Goal: Transaction & Acquisition: Purchase product/service

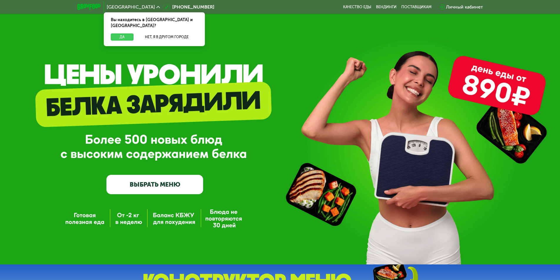
click at [120, 34] on button "Да" at bounding box center [122, 37] width 23 height 7
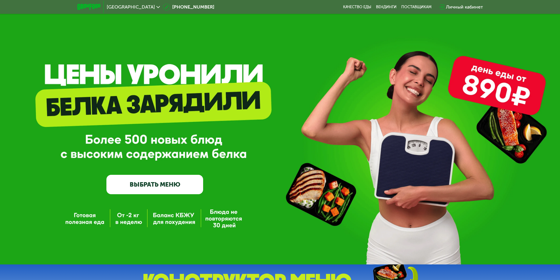
click at [458, 9] on div "Личный кабинет" at bounding box center [464, 7] width 37 height 7
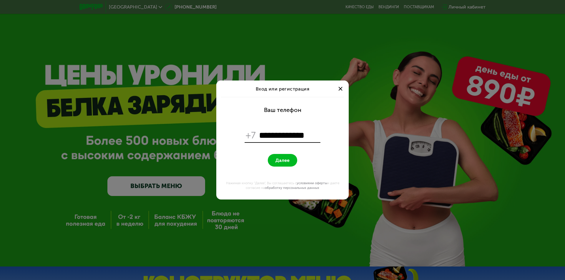
type input "**********"
click at [278, 160] on span "Далее" at bounding box center [282, 161] width 14 height 6
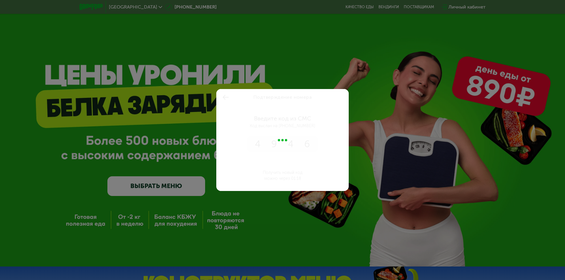
type input "****"
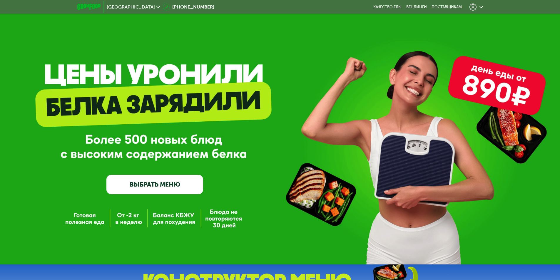
click at [142, 191] on link "ВЫБРАТЬ МЕНЮ" at bounding box center [154, 184] width 97 height 19
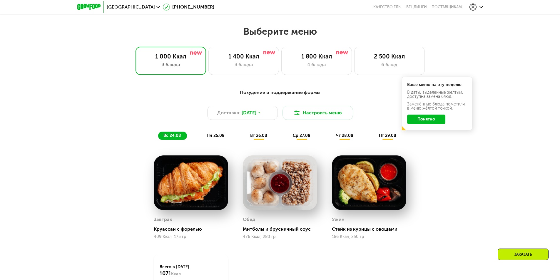
scroll to position [318, 0]
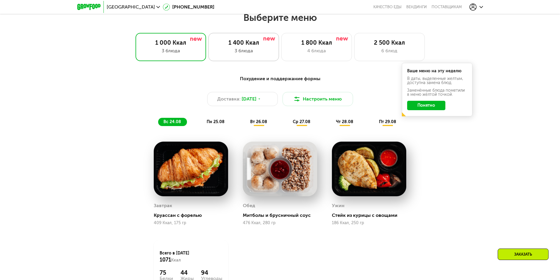
click at [266, 54] on div "3 блюда" at bounding box center [244, 50] width 58 height 7
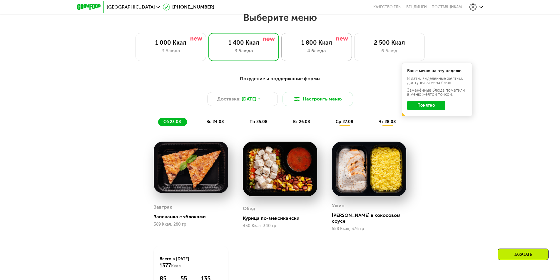
click at [336, 54] on div "4 блюда" at bounding box center [317, 50] width 58 height 7
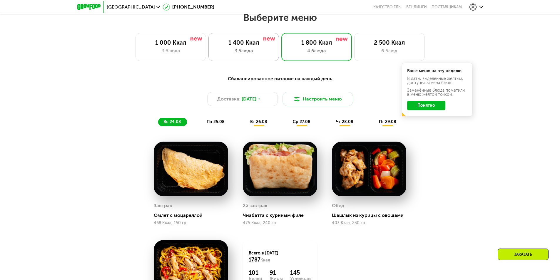
click at [281, 56] on div "1 400 Ккал 3 блюда" at bounding box center [316, 47] width 71 height 28
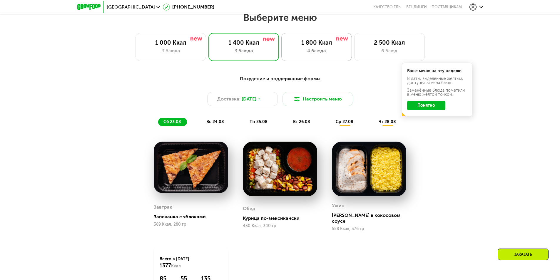
click at [296, 49] on div "4 блюда" at bounding box center [317, 50] width 58 height 7
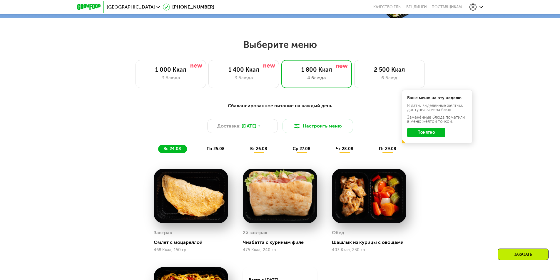
scroll to position [288, 0]
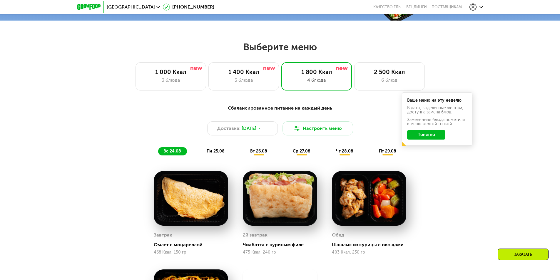
click at [288, 156] on div "вт 26.08" at bounding box center [302, 151] width 29 height 8
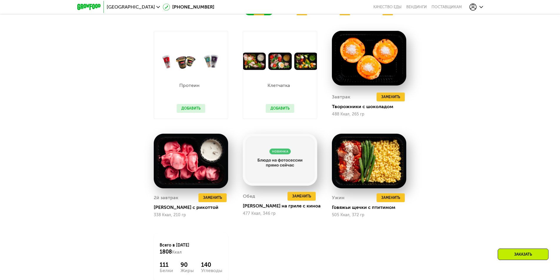
scroll to position [435, 0]
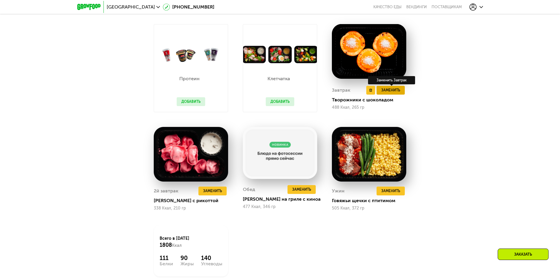
click at [402, 94] on button "Заменить" at bounding box center [391, 90] width 28 height 9
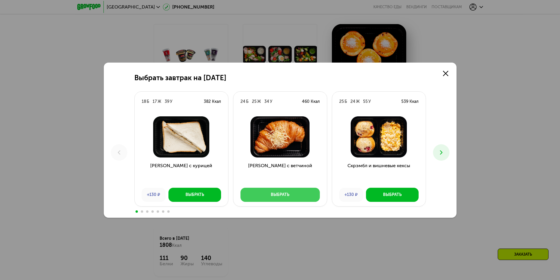
click at [284, 195] on div "Выбрать" at bounding box center [280, 195] width 19 height 6
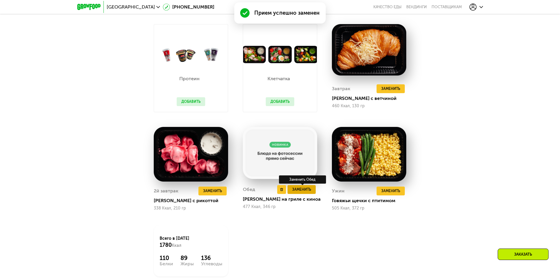
click at [308, 193] on span "Заменить" at bounding box center [301, 190] width 19 height 6
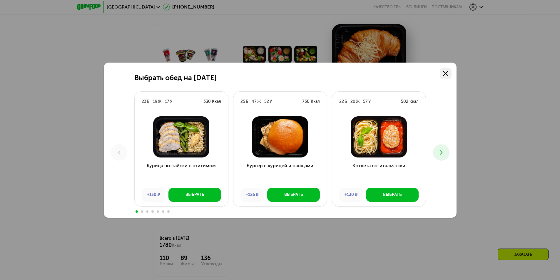
click at [447, 74] on icon at bounding box center [445, 73] width 5 height 5
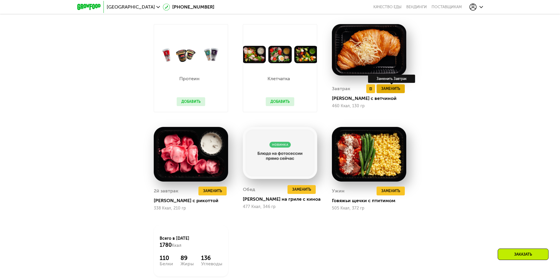
click at [388, 91] on span "Заменить" at bounding box center [390, 89] width 19 height 6
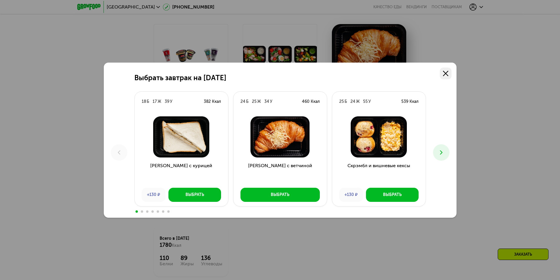
click at [446, 72] on use at bounding box center [445, 73] width 5 height 5
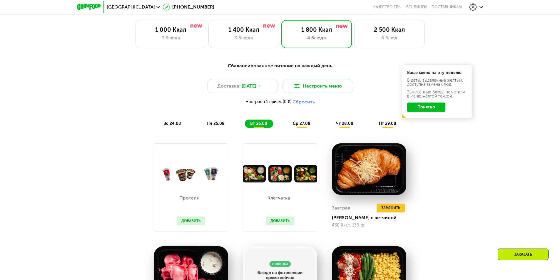
scroll to position [303, 0]
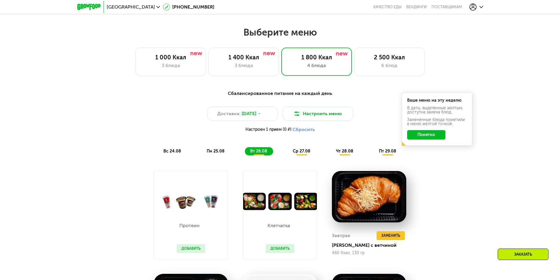
click at [300, 154] on span "ср 27.08" at bounding box center [302, 151] width 18 height 5
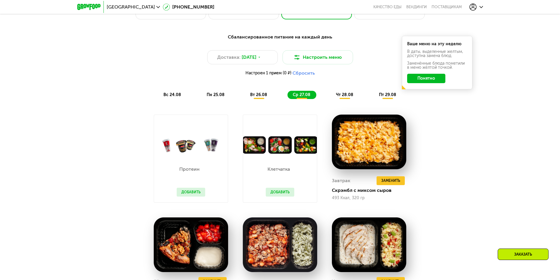
scroll to position [362, 0]
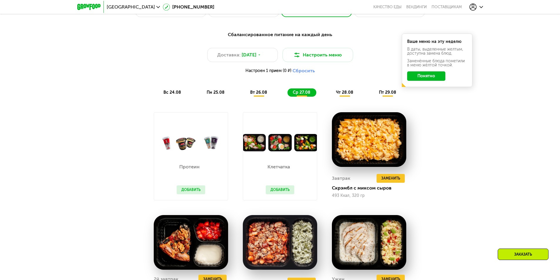
click at [275, 192] on button "Добавить" at bounding box center [280, 190] width 29 height 9
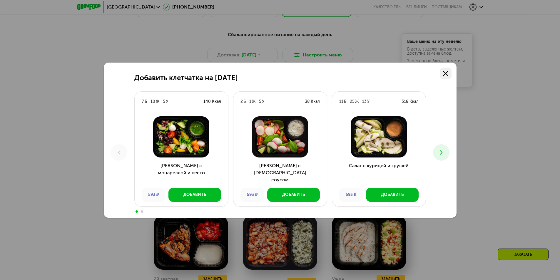
click at [445, 74] on use at bounding box center [445, 73] width 5 height 5
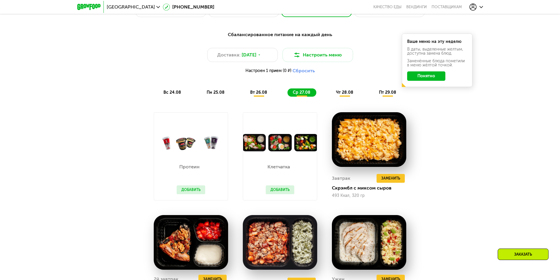
click at [189, 192] on button "Добавить" at bounding box center [191, 190] width 29 height 9
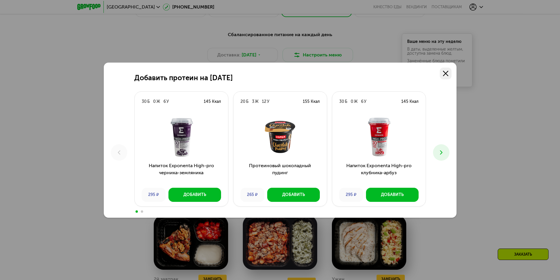
click at [444, 74] on icon at bounding box center [445, 73] width 5 height 5
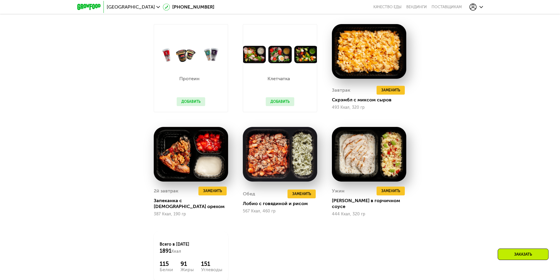
scroll to position [332, 0]
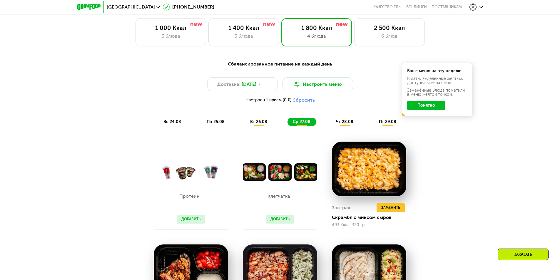
click at [344, 124] on span "чт 28.08" at bounding box center [344, 121] width 17 height 5
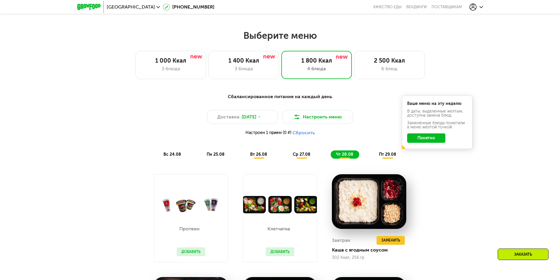
scroll to position [273, 0]
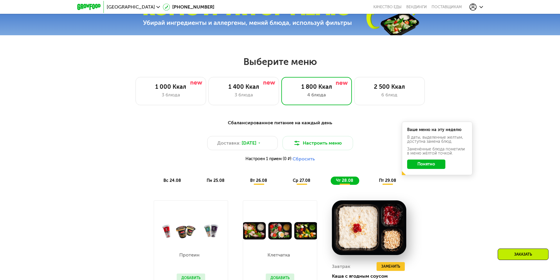
click at [385, 183] on span "пт 29.08" at bounding box center [387, 180] width 17 height 5
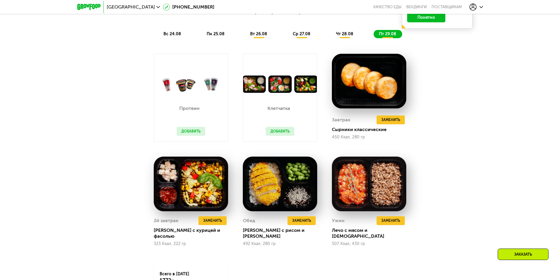
scroll to position [421, 0]
click at [307, 222] on span "Заменить" at bounding box center [301, 221] width 19 height 6
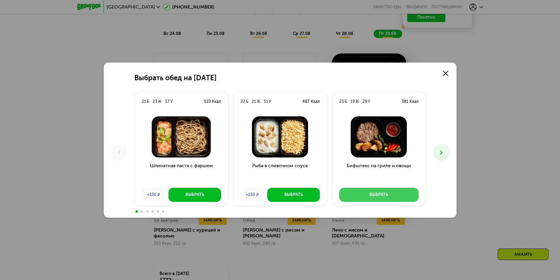
click at [390, 194] on button "Выбрать" at bounding box center [378, 195] width 79 height 14
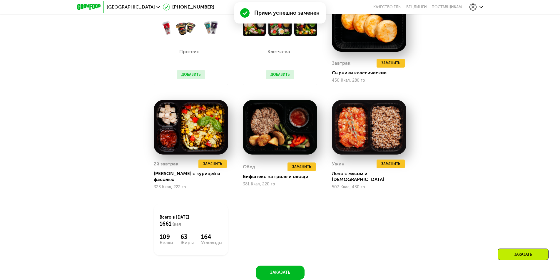
scroll to position [479, 0]
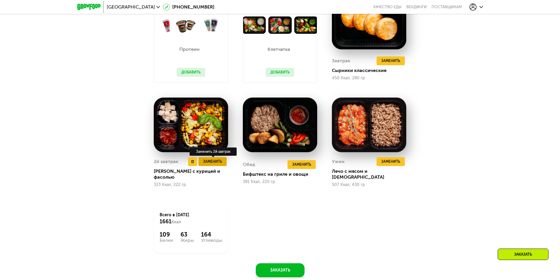
click at [214, 163] on span "Заменить" at bounding box center [212, 162] width 19 height 6
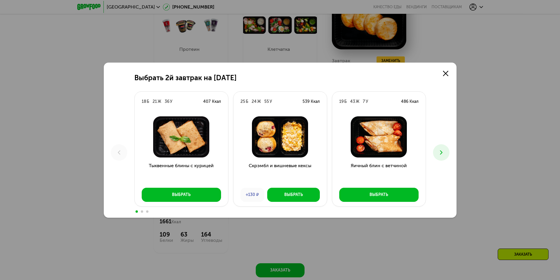
click at [440, 154] on icon at bounding box center [441, 152] width 7 height 7
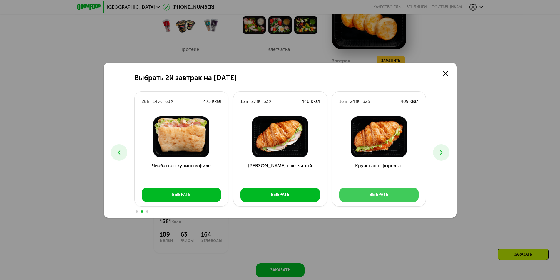
click at [383, 196] on div "Выбрать" at bounding box center [379, 195] width 19 height 6
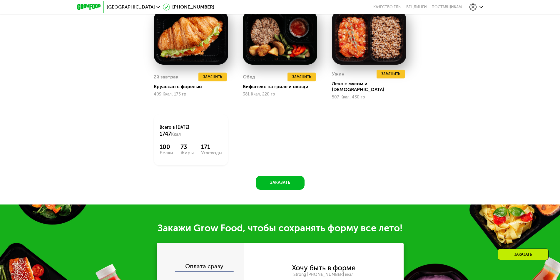
scroll to position [568, 0]
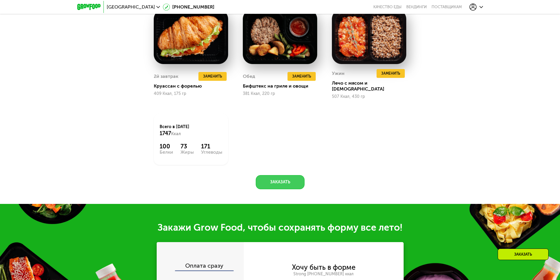
click at [285, 180] on button "Заказать" at bounding box center [280, 182] width 49 height 14
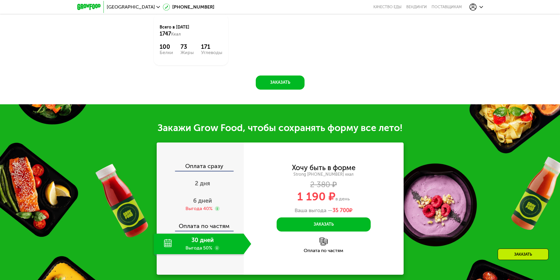
scroll to position [768, 0]
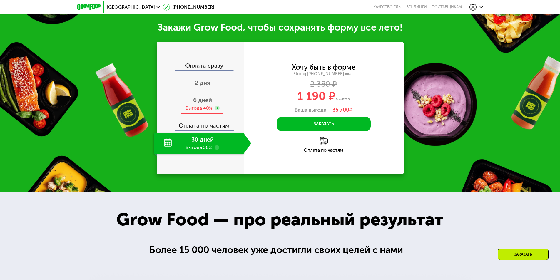
click at [207, 97] on span "6 дней" at bounding box center [202, 100] width 19 height 7
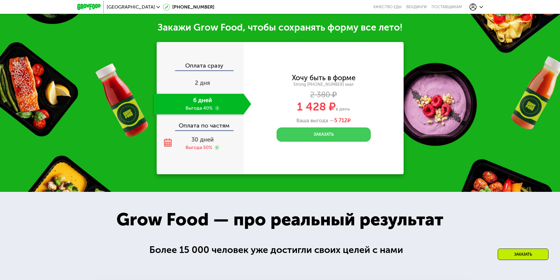
click at [339, 129] on button "Заказать" at bounding box center [324, 135] width 94 height 14
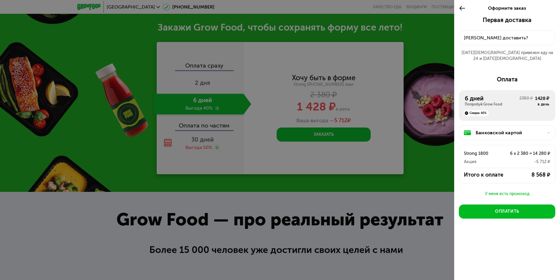
click at [491, 191] on div "У меня есть промокод" at bounding box center [507, 194] width 96 height 7
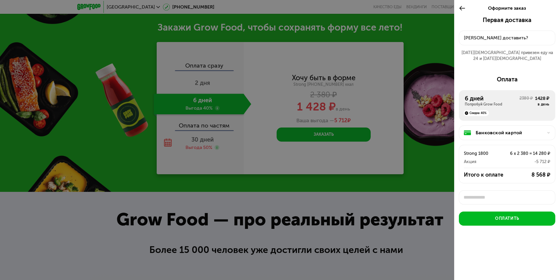
scroll to position [2, 0]
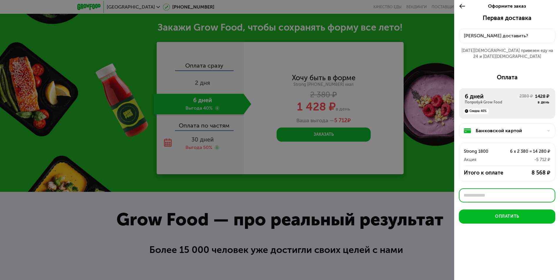
paste input "********"
type input "********"
click at [537, 193] on div "Применить" at bounding box center [539, 196] width 22 height 6
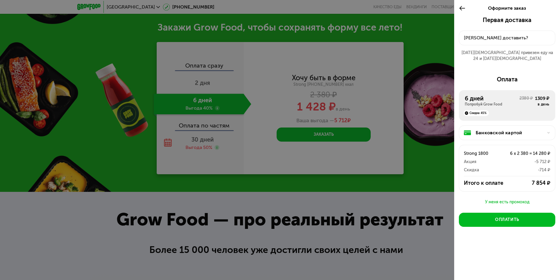
click at [491, 35] on div "Куда доставить?" at bounding box center [507, 37] width 86 height 7
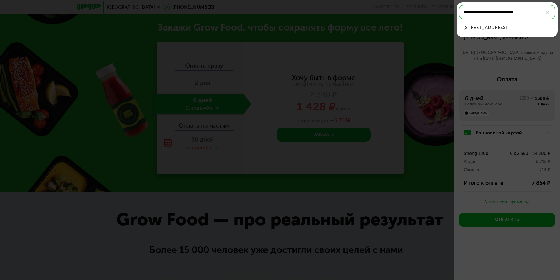
click at [502, 30] on div "г Пушкино, ул Просвещения, д 11 к 3, кв 454" at bounding box center [507, 27] width 87 height 7
type input "**********"
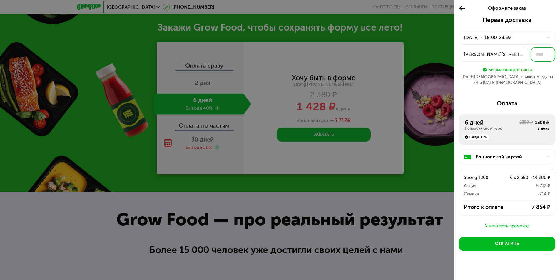
click at [539, 52] on input "text" at bounding box center [543, 54] width 25 height 15
click at [521, 55] on div "Пушкино, г Пушкино, ул Просвещения, 11к3" at bounding box center [493, 54] width 59 height 7
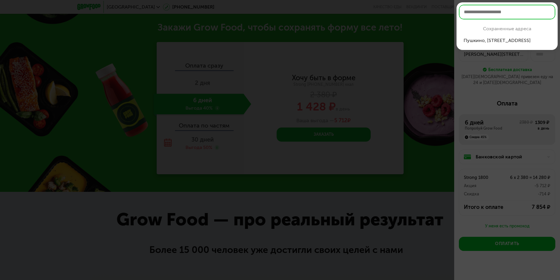
click at [530, 40] on div "Пушкино, г Пушк...освещения, 11к3" at bounding box center [507, 40] width 87 height 7
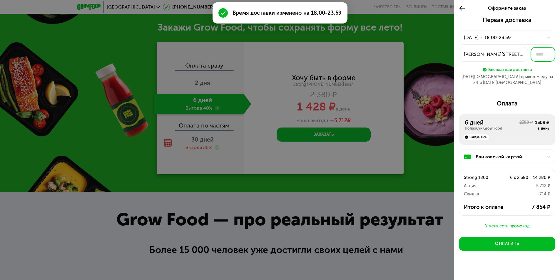
click at [539, 55] on input "text" at bounding box center [543, 54] width 25 height 15
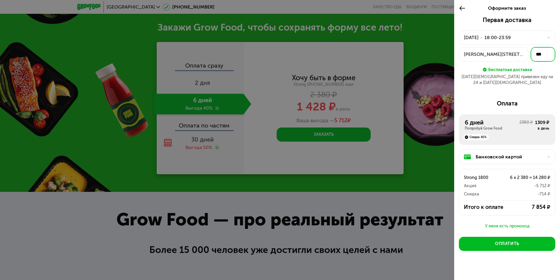
type input "***"
click at [469, 90] on div "Первая доставка 23 авг, сб • 18:00-23:59 Пушкино, г Пушкино, ул Просвещения, 11…" at bounding box center [507, 150] width 106 height 269
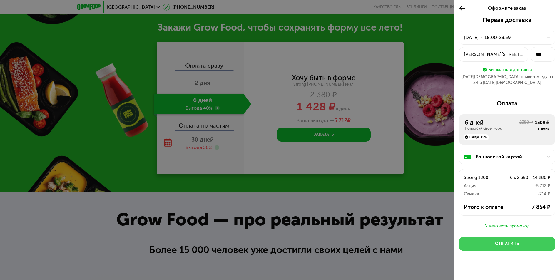
click at [523, 237] on button "Оплатить" at bounding box center [507, 244] width 96 height 14
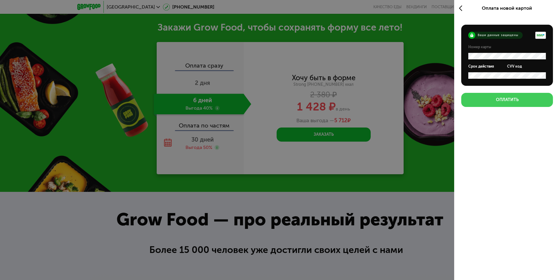
click at [492, 99] on button "Оплатить" at bounding box center [507, 100] width 92 height 14
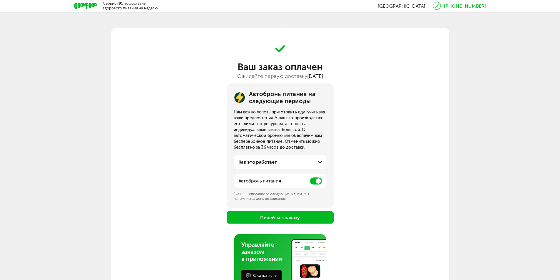
click at [320, 164] on icon at bounding box center [320, 163] width 4 height 4
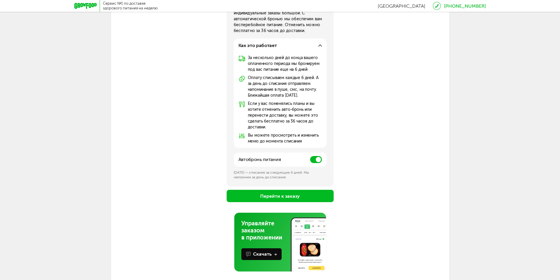
scroll to position [118, 0]
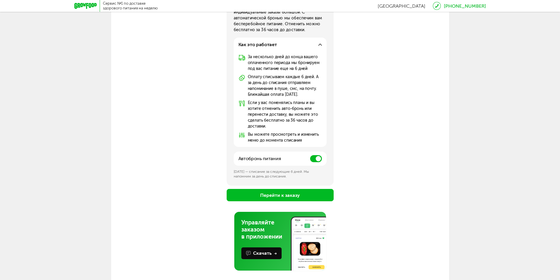
click at [296, 194] on button "Перейти к заказу" at bounding box center [280, 195] width 107 height 12
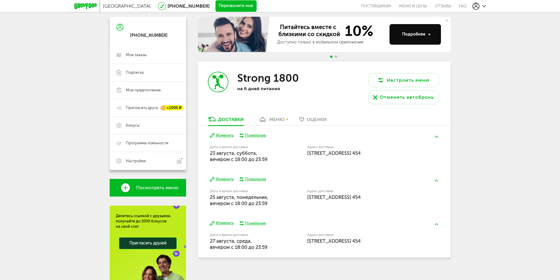
scroll to position [59, 0]
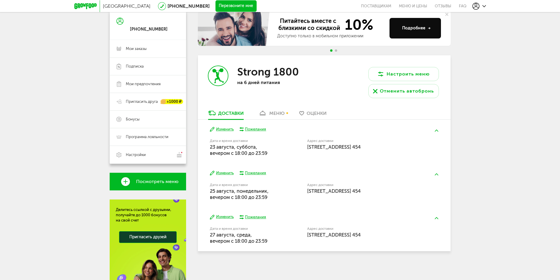
click at [228, 216] on button "Изменить" at bounding box center [222, 217] width 24 height 6
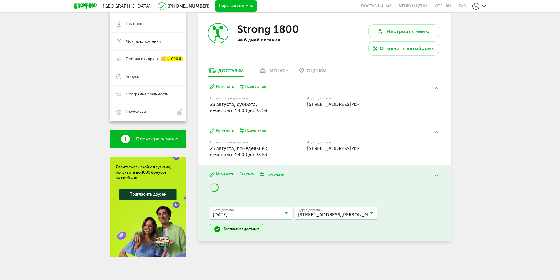
scroll to position [102, 0]
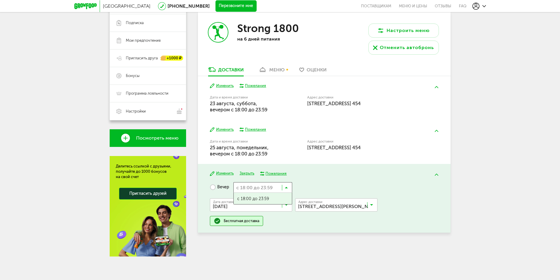
click at [288, 187] on icon at bounding box center [286, 189] width 3 height 6
click at [284, 187] on input "Search for option" at bounding box center [262, 187] width 59 height 10
click at [496, 194] on div "Москва 8 (800) 555-21-78 Перезвоните мне поставщикам Меню и цены Отзывы FAQ 8 (…" at bounding box center [280, 89] width 560 height 383
click at [273, 173] on div "Пожелания" at bounding box center [276, 173] width 21 height 5
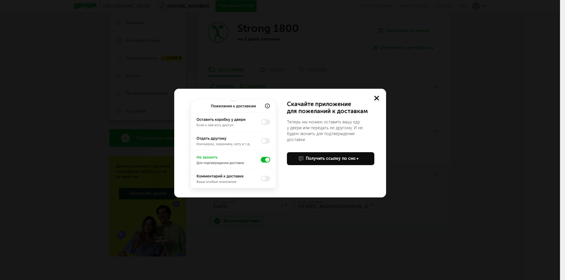
click at [263, 180] on img at bounding box center [233, 146] width 99 height 103
click at [230, 176] on img at bounding box center [233, 146] width 99 height 103
click at [374, 97] on icon at bounding box center [376, 98] width 5 height 5
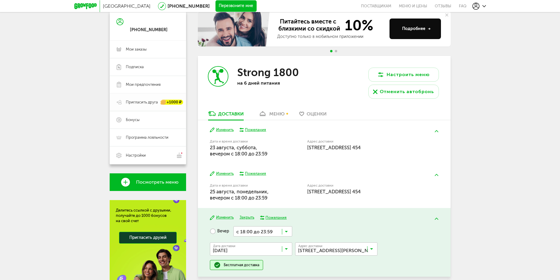
scroll to position [59, 0]
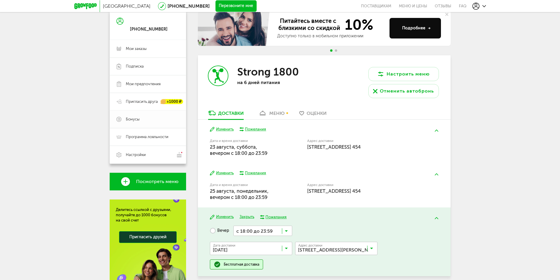
click at [131, 117] on span "Бонусы" at bounding box center [133, 119] width 14 height 5
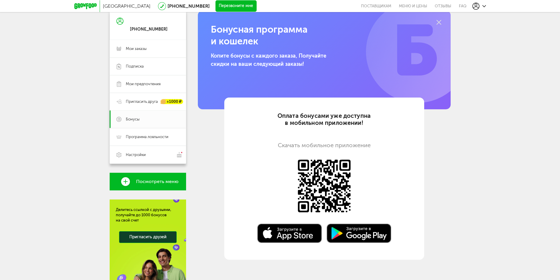
click at [439, 22] on icon at bounding box center [439, 22] width 5 height 5
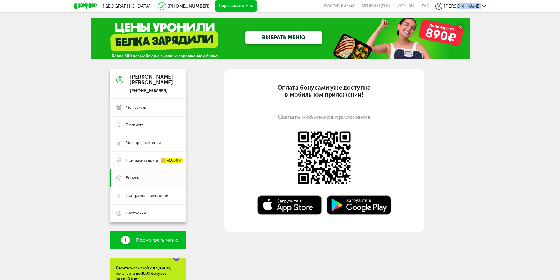
click at [483, 6] on icon at bounding box center [485, 6] width 4 height 4
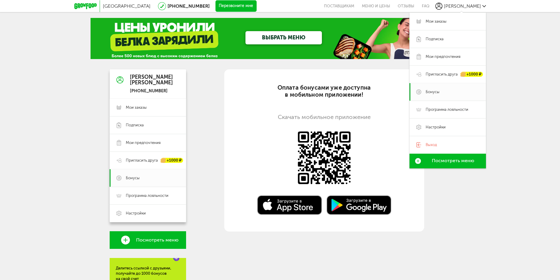
click at [531, 77] on div "Москва [PHONE_NUMBER] Перезвоните мне поставщикам Меню и цены Отзывы FAQ [PERSO…" at bounding box center [280, 191] width 560 height 382
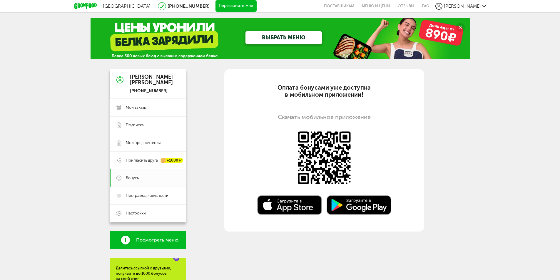
click at [483, 8] on div "[PERSON_NAME]" at bounding box center [461, 6] width 51 height 7
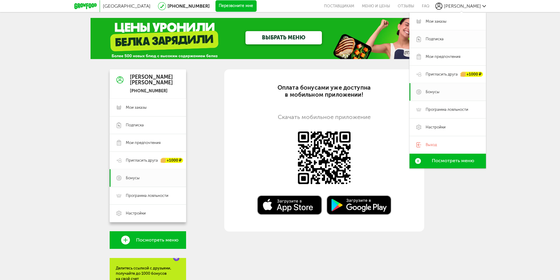
click at [458, 41] on span "Подписка" at bounding box center [453, 38] width 54 height 5
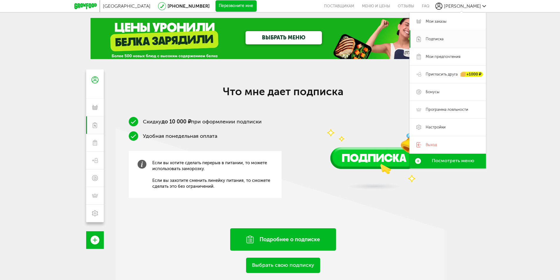
click at [299, 237] on div "Подробнее о подписке" at bounding box center [283, 239] width 106 height 22
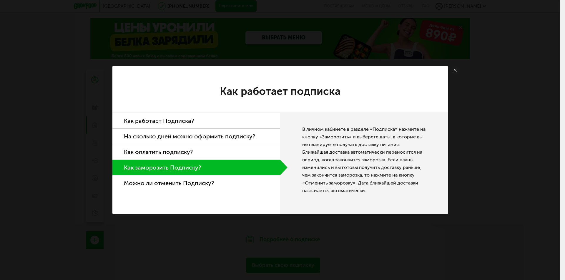
click at [453, 71] on link at bounding box center [455, 70] width 9 height 9
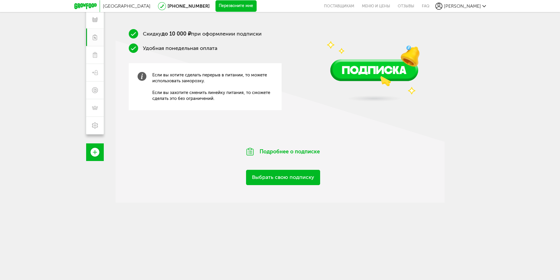
scroll to position [88, 0]
click at [283, 178] on link "Выбрать свою подписку" at bounding box center [283, 177] width 74 height 15
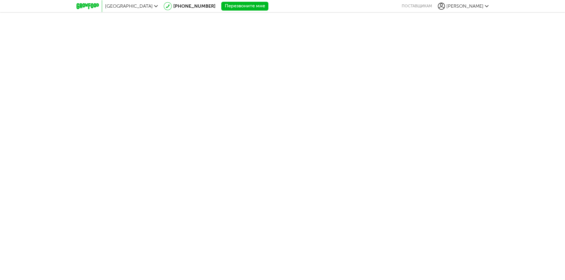
click at [294, 134] on body "Москва [PHONE_NUMBER] Перезвоните мне поставщикам [PERSON_NAME] [PERSON_NAME] […" at bounding box center [282, 140] width 565 height 280
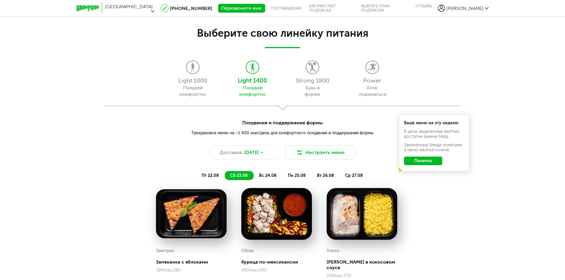
click at [433, 161] on button "Понятно" at bounding box center [423, 161] width 38 height 9
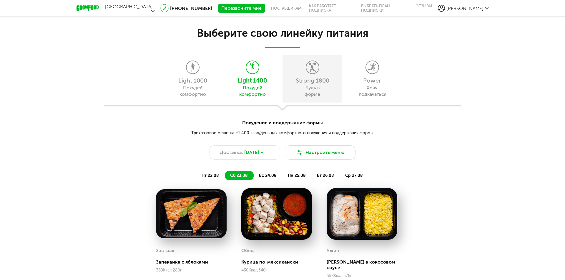
click at [320, 82] on div "Strong 1800" at bounding box center [312, 81] width 54 height 6
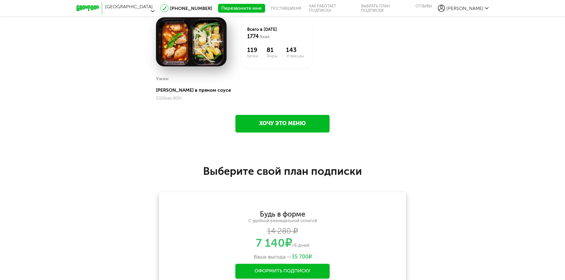
scroll to position [781, 0]
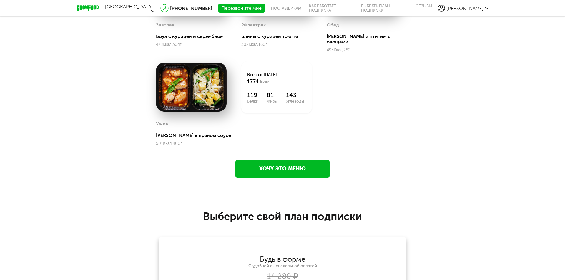
click at [478, 6] on span "[PERSON_NAME]" at bounding box center [464, 9] width 37 height 6
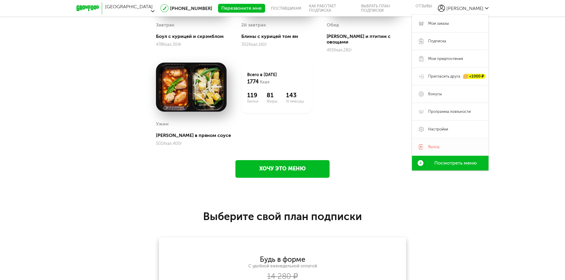
click at [435, 144] on span "Выход" at bounding box center [433, 146] width 11 height 5
